Goal: Task Accomplishment & Management: Use online tool/utility

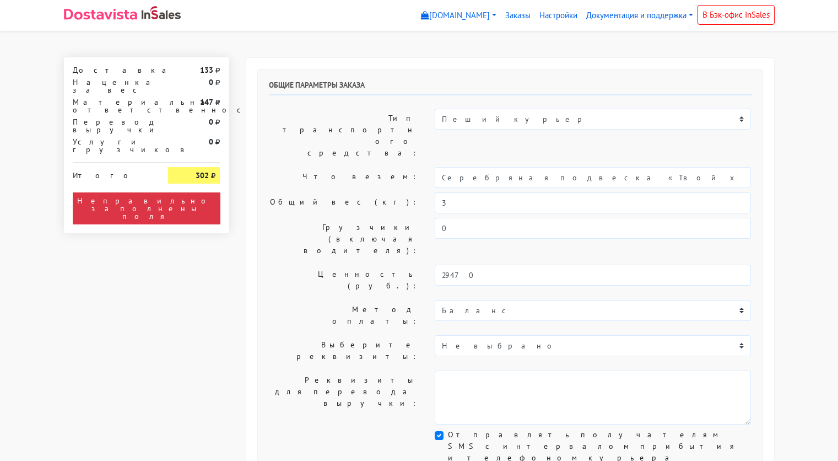
select select "11:00"
select select "21:00"
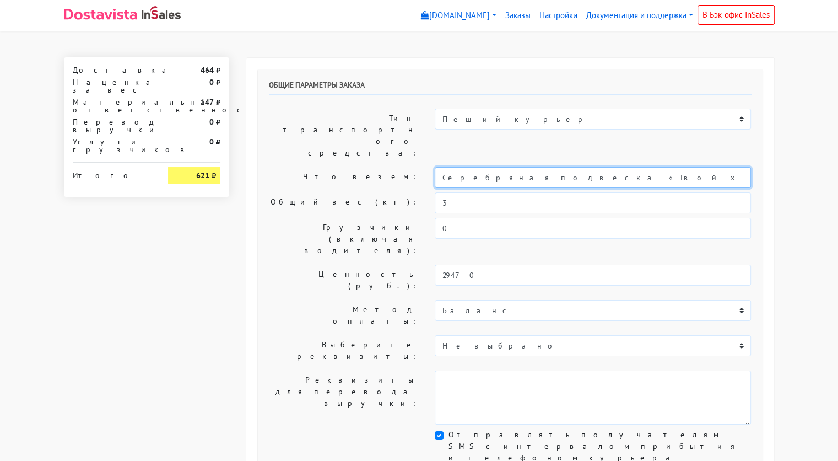
click at [509, 167] on input "Серебряная подвеска «Твой ход»" at bounding box center [593, 177] width 316 height 21
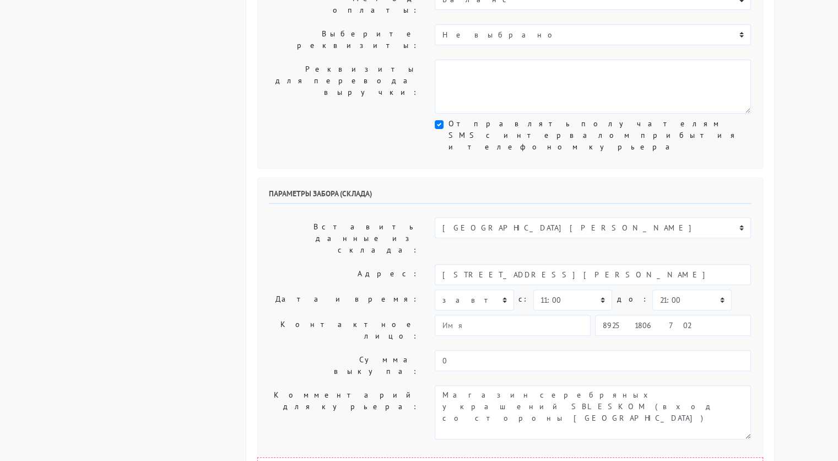
scroll to position [311, 0]
type input "украшения"
click at [592, 289] on select "00:00 00:30 01:00 01:30 02:00 02:30 03:00 03:30 04:00 04:30 05:00 05:30 06:00 0…" at bounding box center [572, 299] width 79 height 21
select select "16:30"
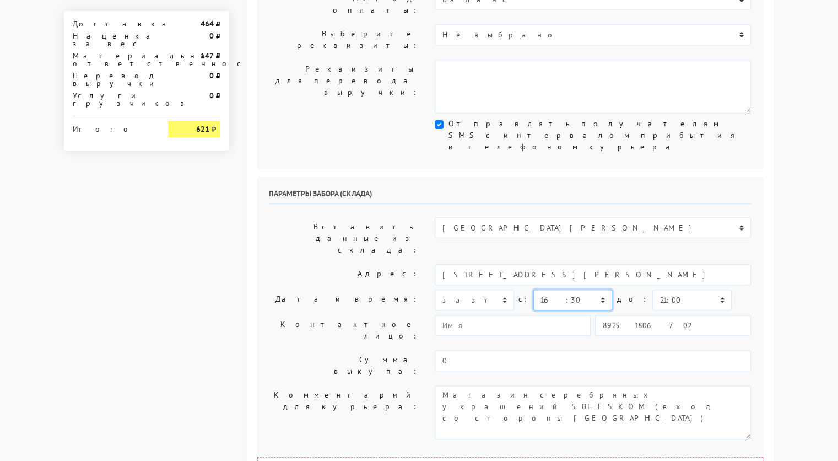
click at [533, 289] on select "00:00 00:30 01:00 01:30 02:00 02:30 03:00 03:30 04:00 04:30 05:00 05:30 06:00 0…" at bounding box center [572, 299] width 79 height 21
click at [691, 289] on select "00:00 00:30 01:00 01:30 02:00 02:30 03:00 03:30 04:00 04:30 05:00 05:30 06:00 0…" at bounding box center [692, 299] width 79 height 21
select select "17:00"
click at [653, 289] on select "00:00 00:30 01:00 01:30 02:00 02:30 03:00 03:30 04:00 04:30 05:00 05:30 06:00 0…" at bounding box center [692, 299] width 79 height 21
click at [549, 315] on input "text" at bounding box center [513, 325] width 156 height 21
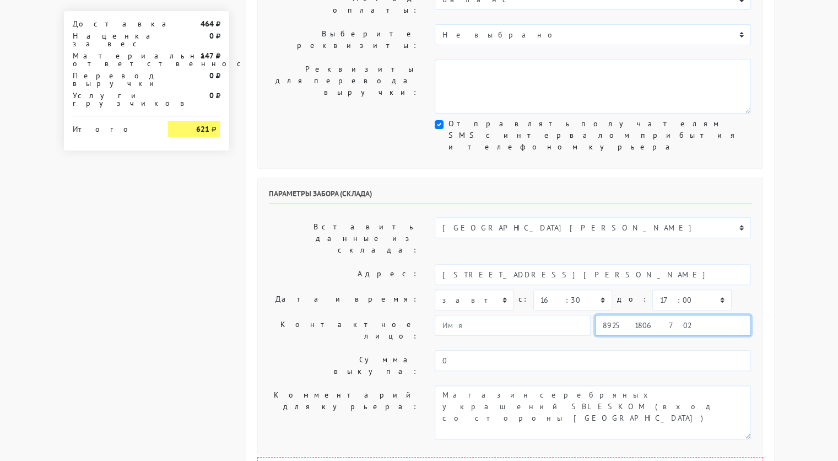
click at [664, 315] on input "89251806702" at bounding box center [673, 325] width 156 height 21
type input "9234448187"
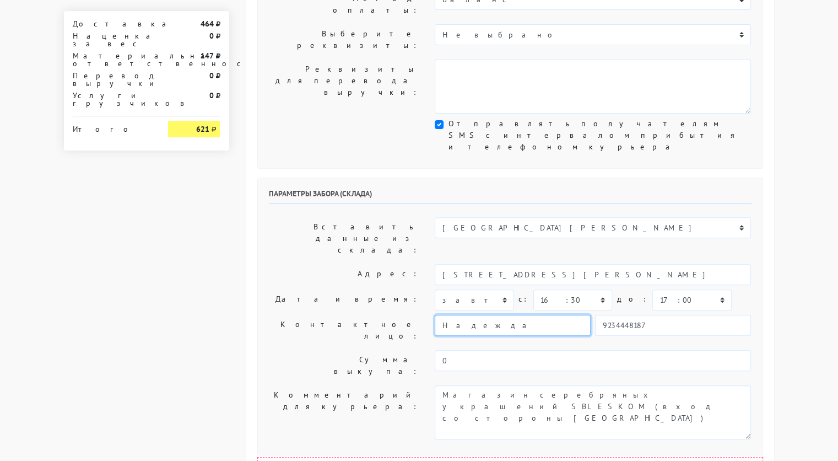
click at [502, 315] on input "Надежда" at bounding box center [513, 325] width 156 height 21
type input "[PERSON_NAME]"
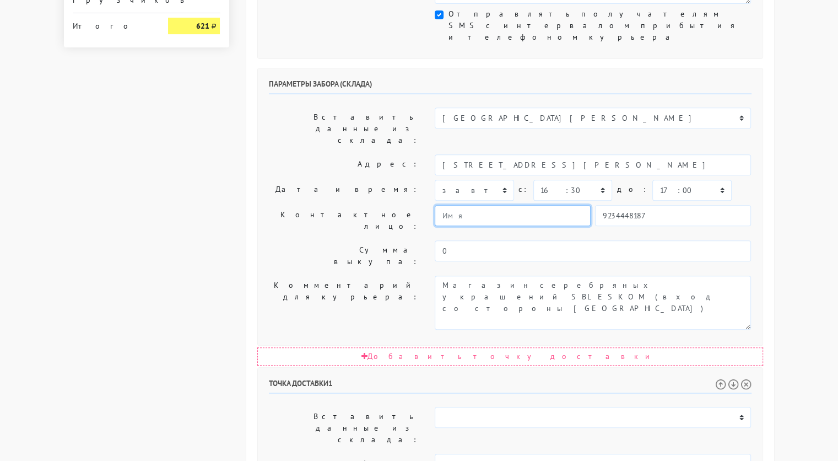
scroll to position [421, 0]
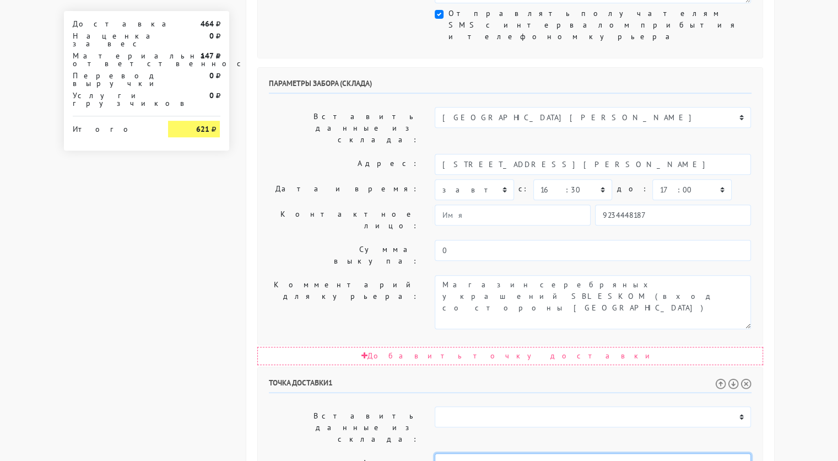
click at [729, 453] on input "[STREET_ADDRESS]([GEOGRAPHIC_DATA]);этаж 16,кв 1088(домофон 1088)." at bounding box center [593, 463] width 316 height 21
drag, startPoint x: 747, startPoint y: 293, endPoint x: 519, endPoint y: 289, distance: 228.2
click at [519, 453] on input "[STREET_ADDRESS]([GEOGRAPHIC_DATA]);этаж 16,кв 1088(домофон 1088)." at bounding box center [593, 463] width 316 height 21
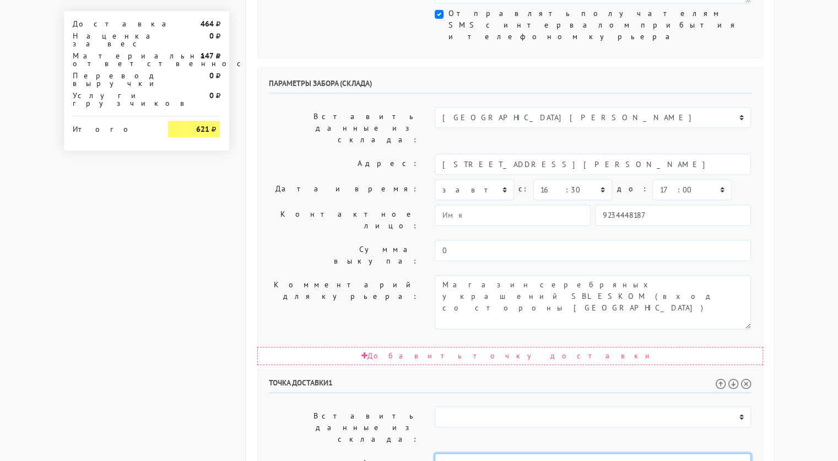
type input "[STREET_ADDRESS],"
drag, startPoint x: 560, startPoint y: 385, endPoint x: 557, endPoint y: 366, distance: 19.5
drag, startPoint x: 570, startPoint y: 396, endPoint x: 445, endPoint y: 392, distance: 124.6
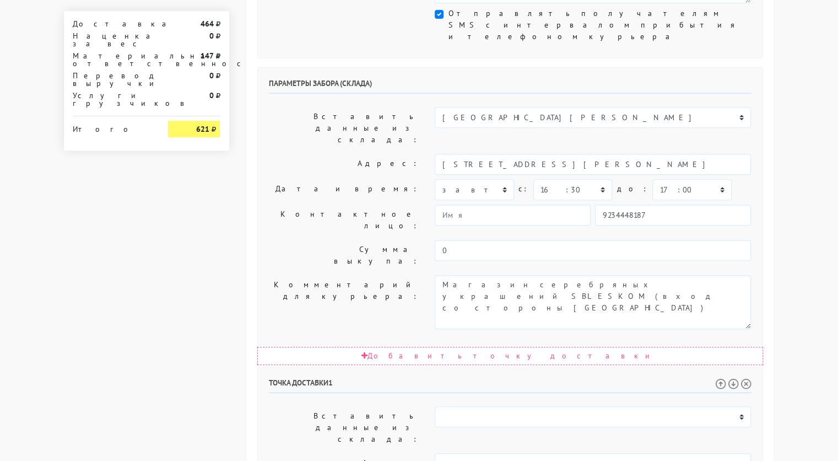
paste textarea "подъезд 7(метро Домодедовская);этаж 16,кв 1088(домофон 1088)."
type textarea "Позвонить получателю за 1 час. подъезд 7(метро [GEOGRAPHIC_DATA]);этаж 16,кв 10…"
select select "18:00"
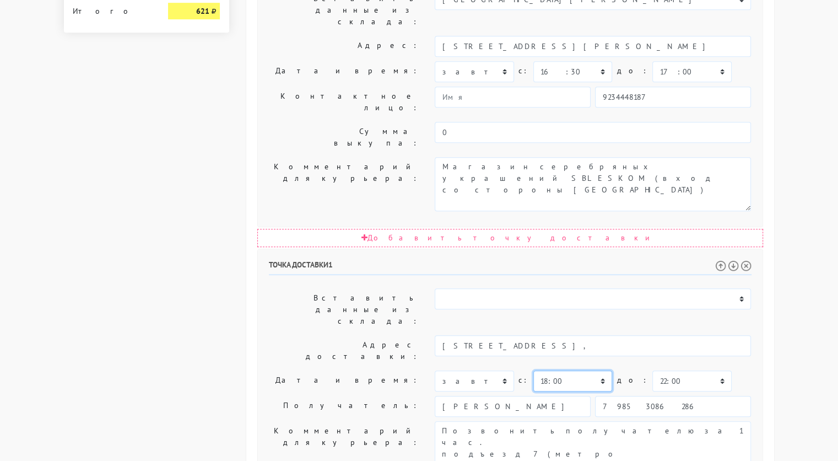
scroll to position [540, 0]
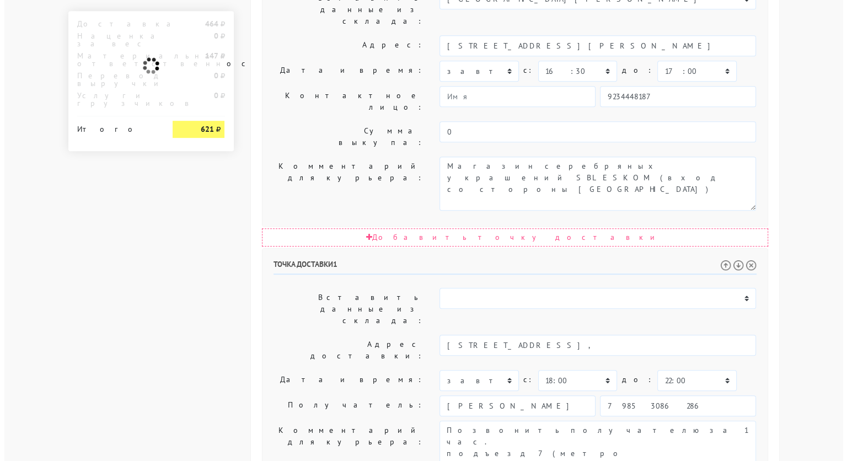
scroll to position [0, 0]
